Goal: Task Accomplishment & Management: Use online tool/utility

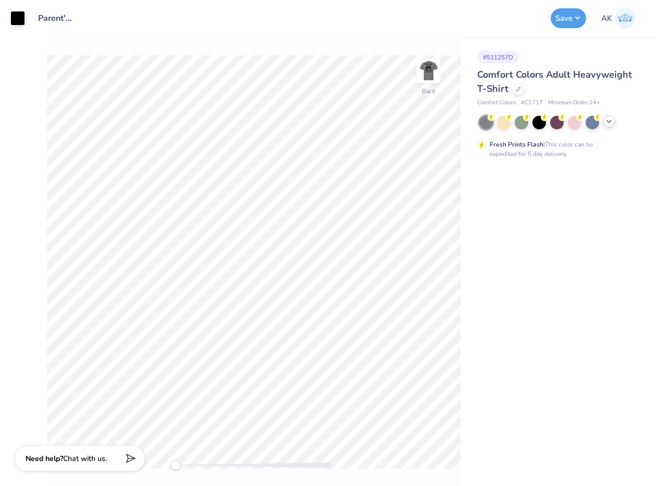
click at [611, 120] on polyline at bounding box center [609, 121] width 4 height 2
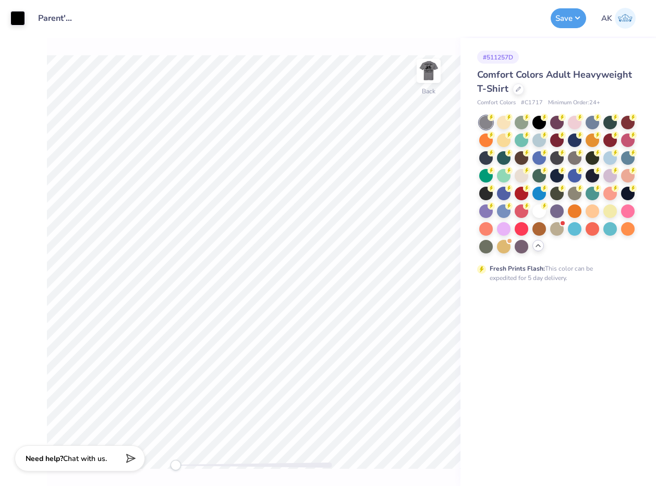
click at [561, 87] on div "Comfort Colors Adult Heavyweight T-Shirt" at bounding box center [556, 82] width 158 height 28
click at [522, 91] on div at bounding box center [518, 87] width 11 height 11
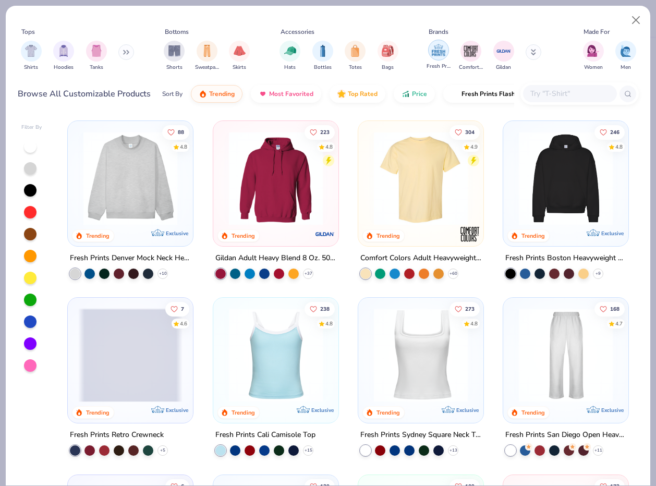
click at [434, 57] on img "filter for Fresh Prints" at bounding box center [439, 50] width 16 height 16
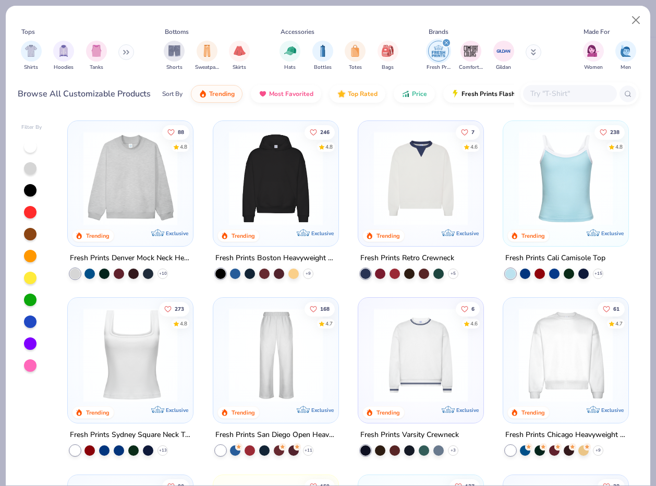
click at [114, 185] on img at bounding box center [130, 178] width 104 height 94
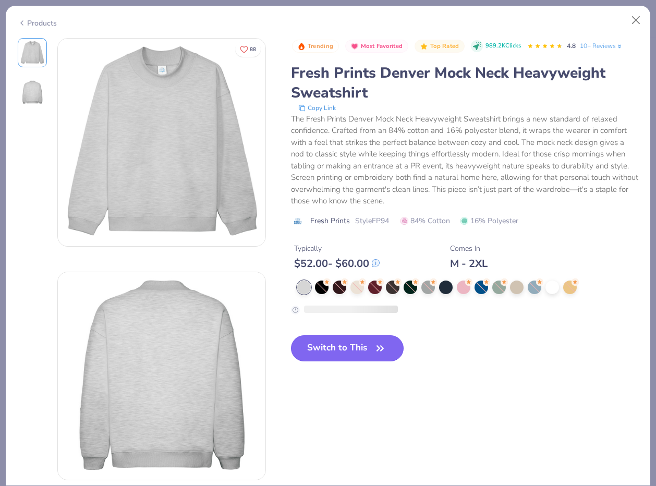
click at [320, 346] on div "Trending Most Favorited Top Rated 989.2K Clicks 4.8 10+ Reviews Fresh Prints De…" at bounding box center [465, 208] width 348 height 340
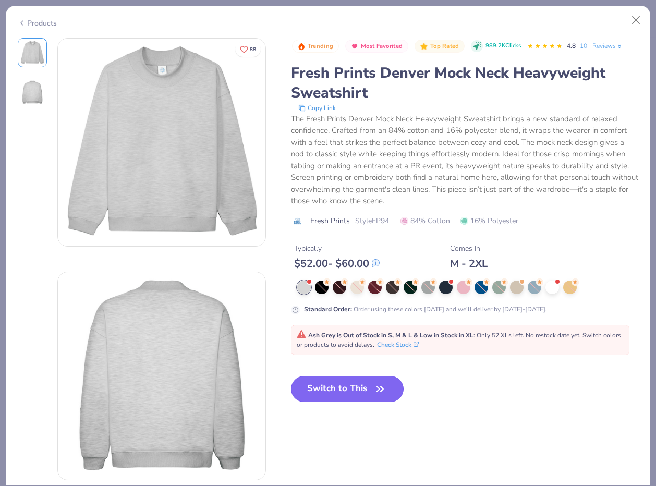
click at [372, 382] on button "Switch to This" at bounding box center [347, 389] width 113 height 26
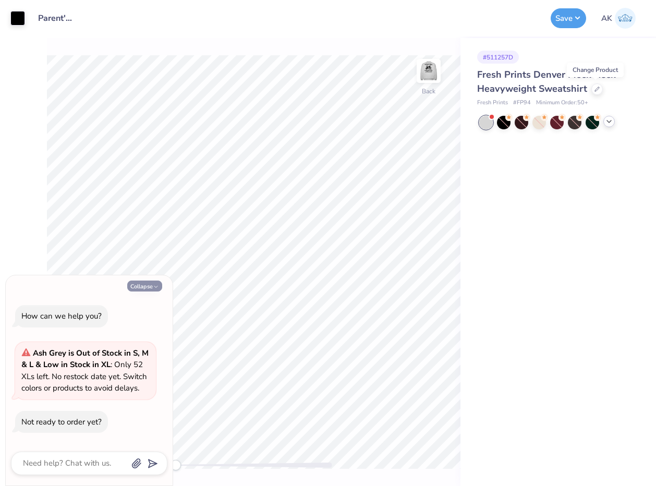
click at [142, 286] on button "Collapse" at bounding box center [144, 286] width 35 height 11
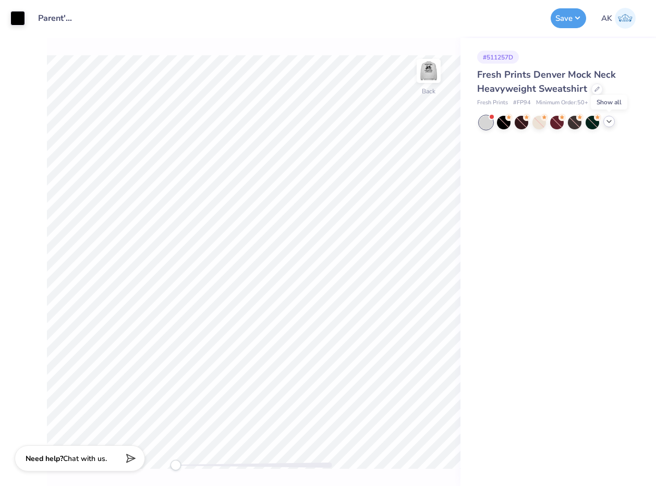
click at [605, 122] on icon at bounding box center [609, 121] width 8 height 8
click at [596, 93] on div "Fresh Prints Denver Mock Neck Heavyweight Sweatshirt" at bounding box center [556, 82] width 158 height 28
click at [597, 92] on div at bounding box center [596, 87] width 11 height 11
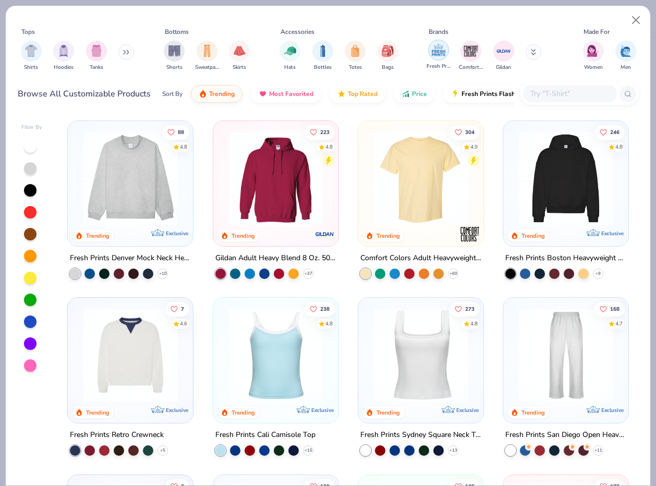
click at [442, 58] on div "filter for Fresh Prints" at bounding box center [438, 50] width 21 height 21
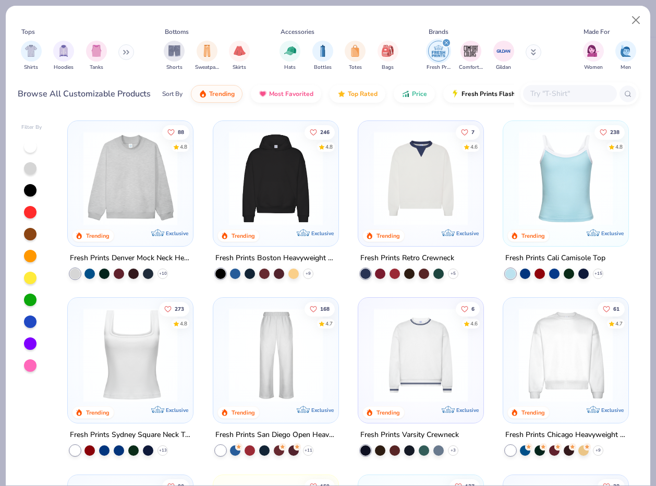
click at [266, 337] on img at bounding box center [276, 355] width 104 height 94
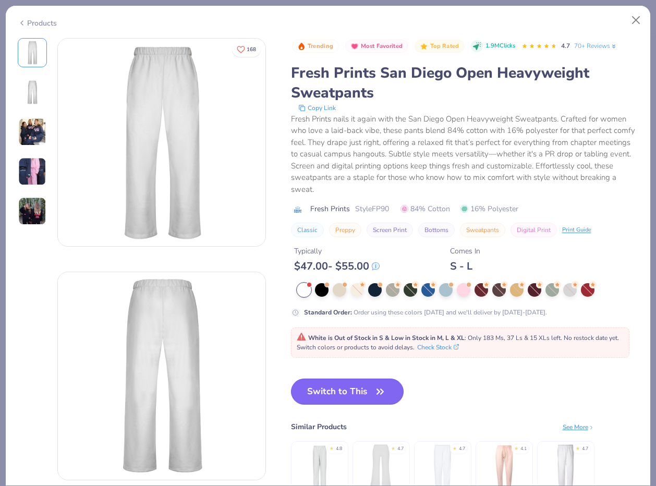
click at [355, 391] on button "Switch to This" at bounding box center [347, 392] width 113 height 26
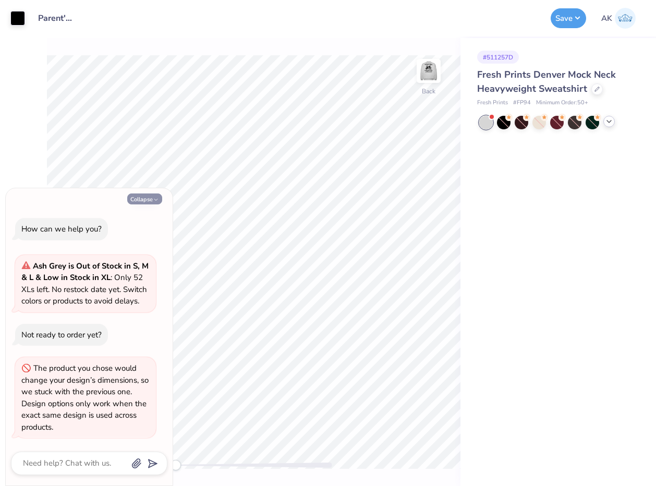
click at [134, 202] on button "Collapse" at bounding box center [144, 198] width 35 height 11
type textarea "x"
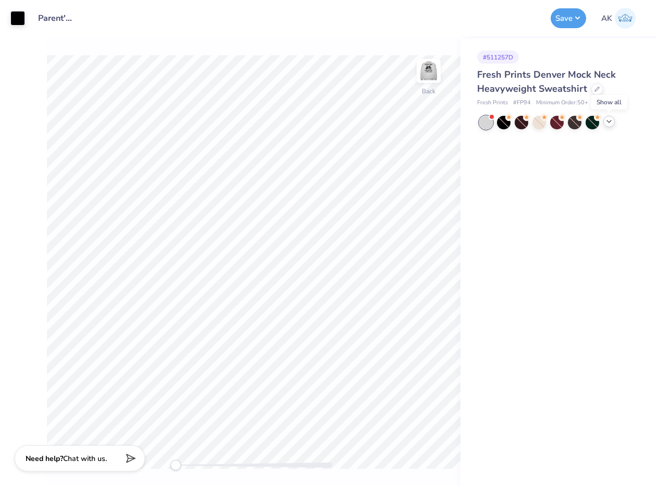
click at [611, 124] on icon at bounding box center [609, 121] width 8 height 8
click at [629, 20] on img at bounding box center [625, 18] width 21 height 21
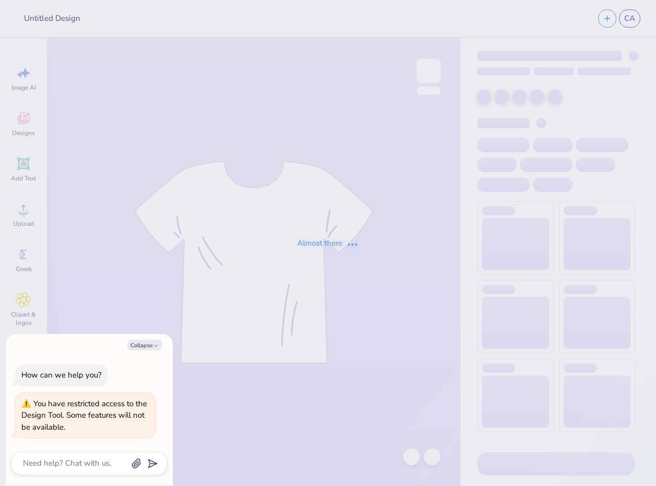
type textarea "x"
type input "Parent's Weekend"
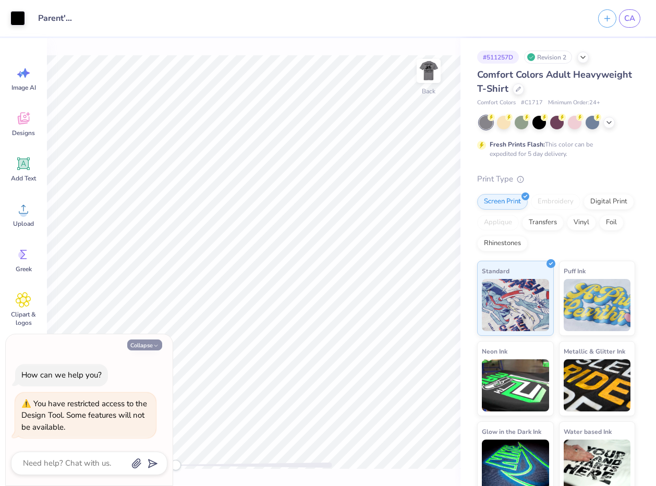
click at [153, 340] on button "Collapse" at bounding box center [144, 344] width 35 height 11
type textarea "x"
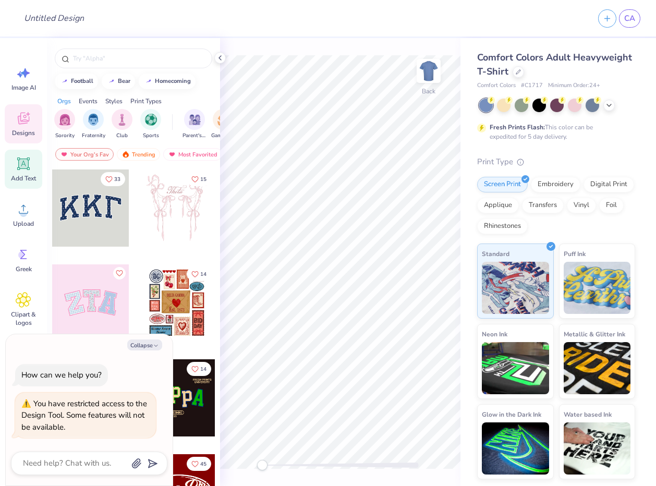
click at [26, 158] on icon at bounding box center [23, 163] width 13 height 13
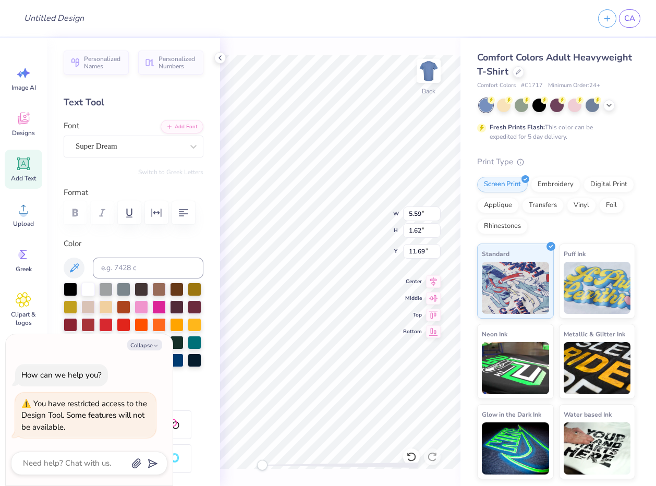
type textarea "x"
type input "3.55"
click at [160, 291] on div at bounding box center [159, 289] width 14 height 14
click at [222, 57] on icon at bounding box center [220, 58] width 8 height 8
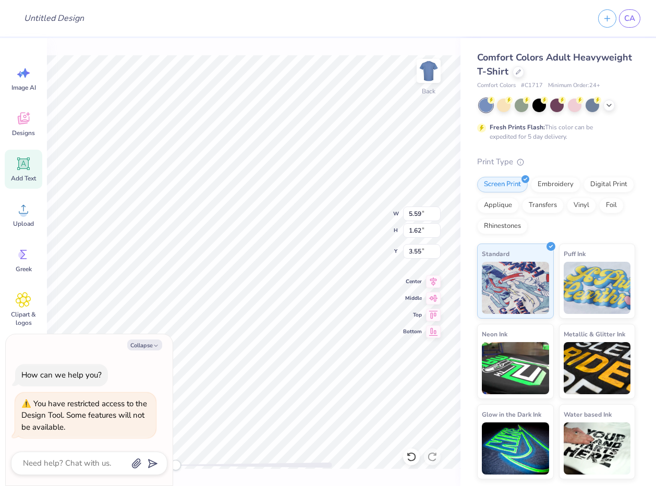
scroll to position [9, 1]
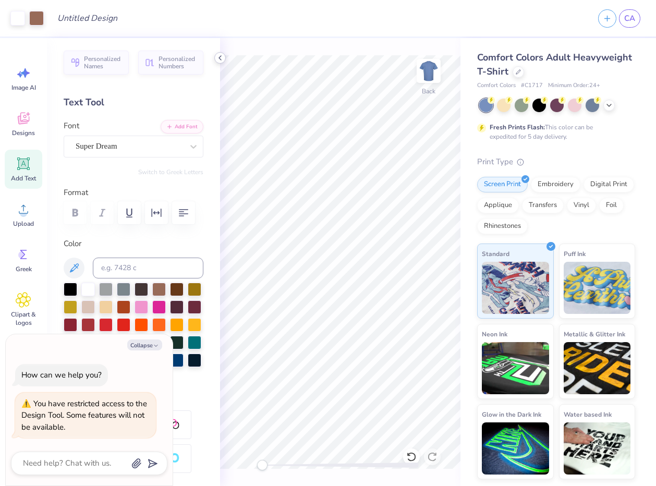
click at [222, 60] on icon at bounding box center [220, 58] width 8 height 8
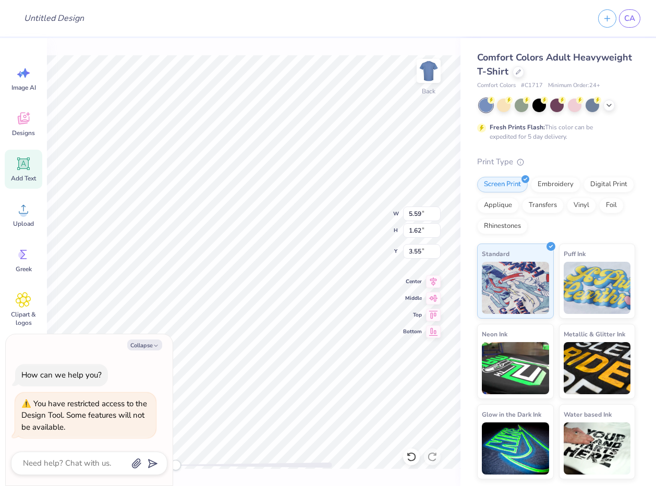
type textarea "x"
type input "4.36"
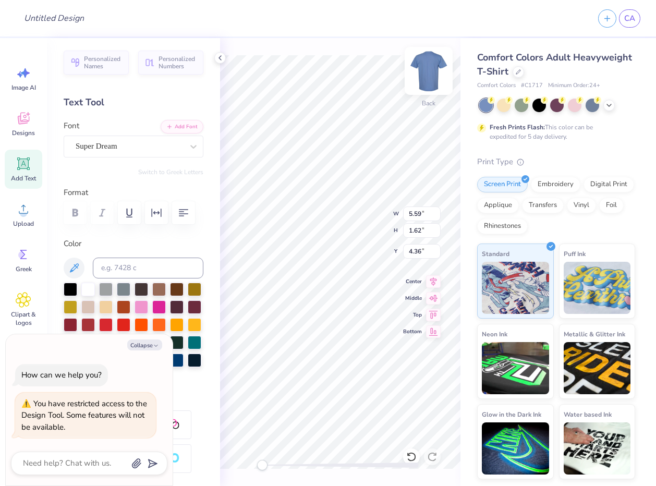
click at [424, 73] on img at bounding box center [429, 71] width 42 height 42
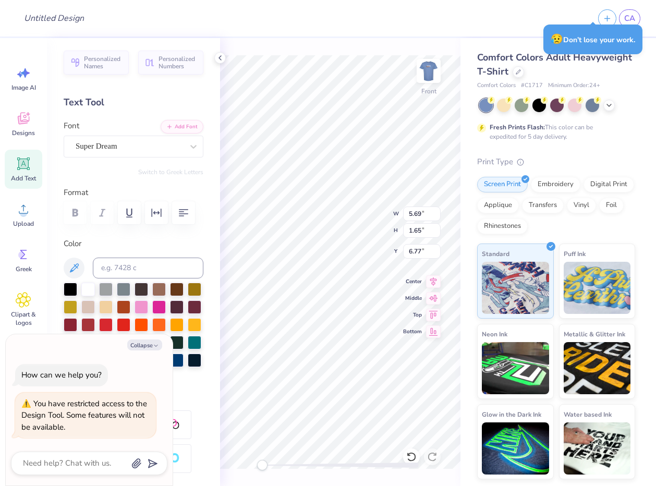
type textarea "x"
